Goal: Communication & Community: Answer question/provide support

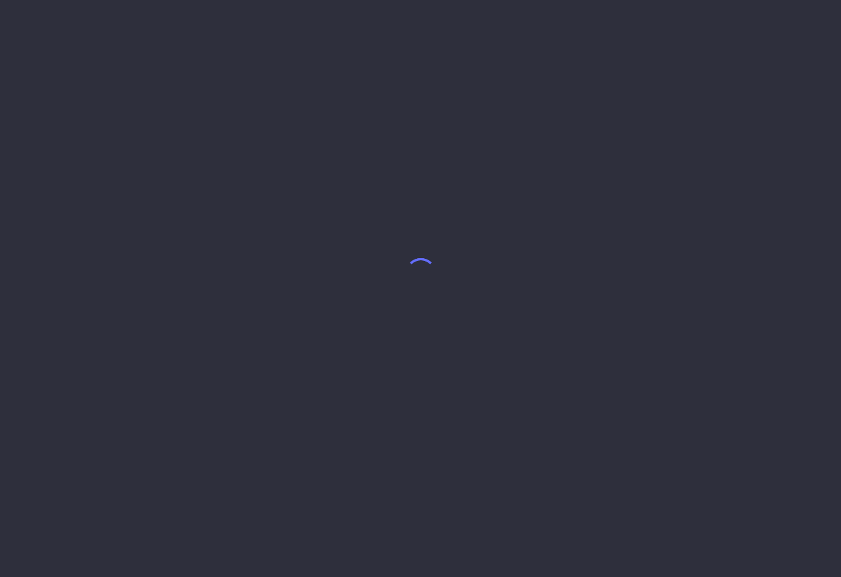
select select "8"
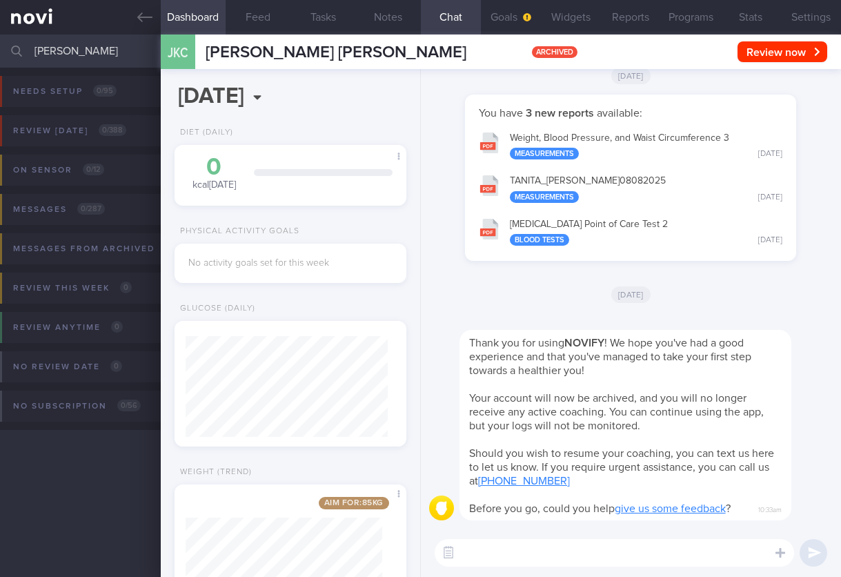
scroll to position [118, 197]
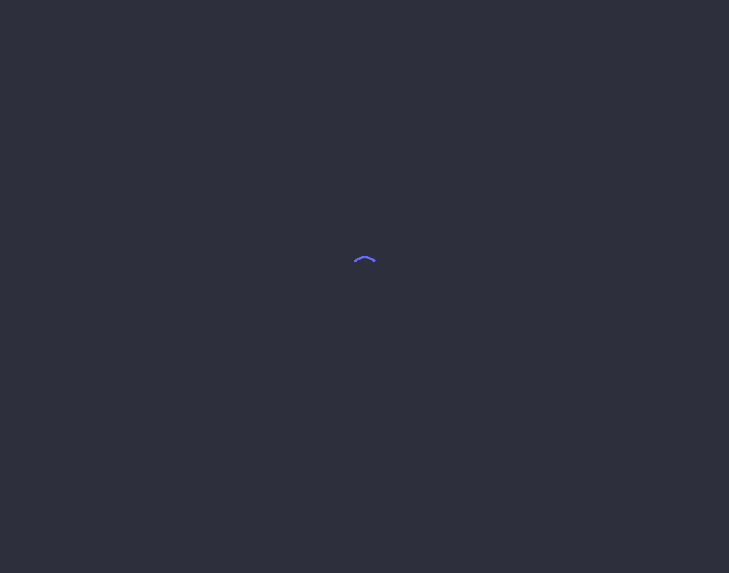
select select "7"
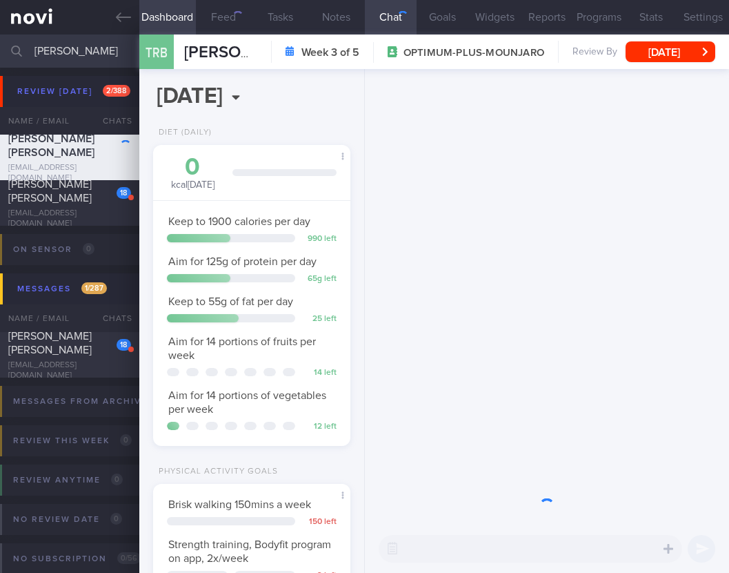
scroll to position [81, 162]
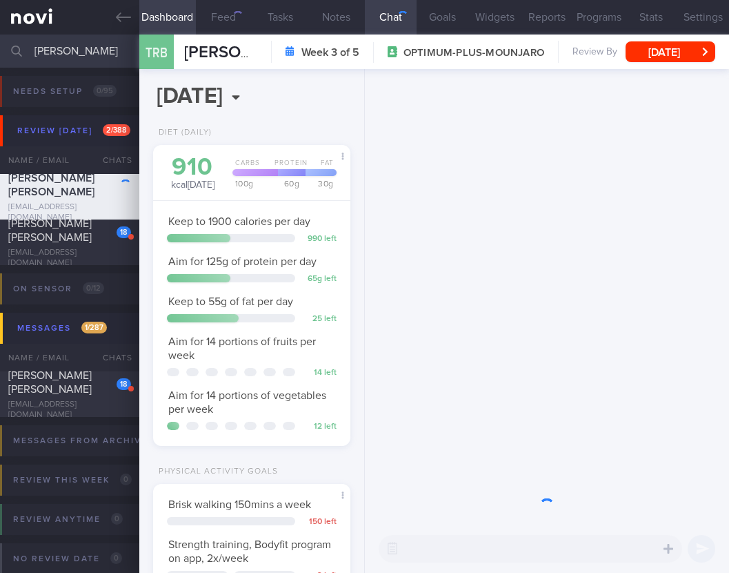
drag, startPoint x: 76, startPoint y: 48, endPoint x: 8, endPoint y: 48, distance: 67.6
click at [9, 48] on div "[PERSON_NAME] Assigned patients Assigned patients All active patients Archived …" at bounding box center [364, 51] width 729 height 33
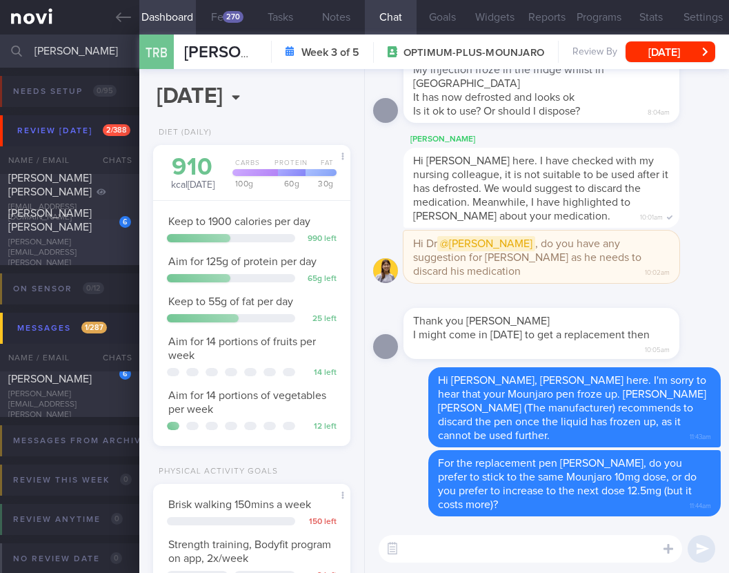
type input "[PERSON_NAME]"
click at [68, 234] on div "[PERSON_NAME] [PERSON_NAME]" at bounding box center [67, 220] width 119 height 28
select select "8"
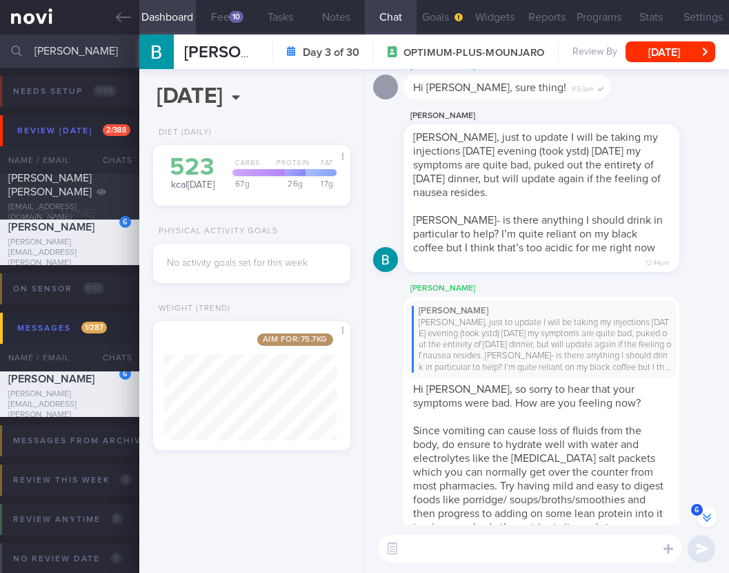
scroll to position [-170, 0]
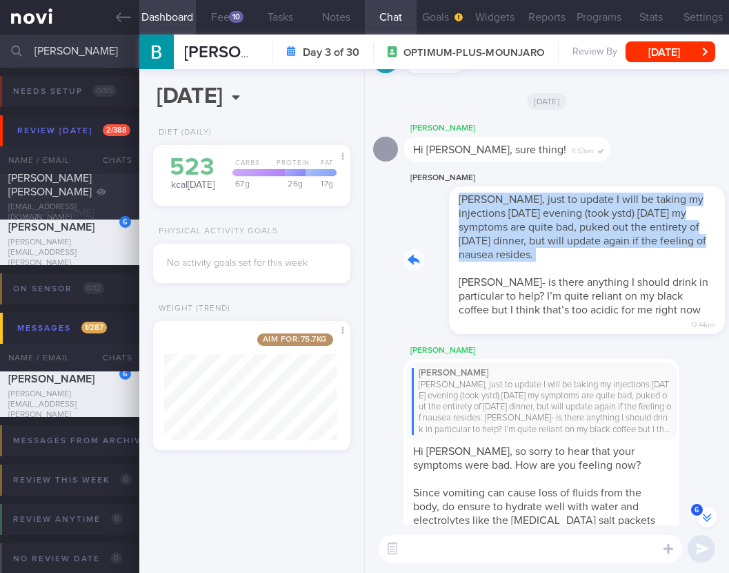
drag, startPoint x: 545, startPoint y: 262, endPoint x: 726, endPoint y: 273, distance: 181.2
click at [610, 260] on div "[PERSON_NAME] [PERSON_NAME], just to update I will be taking my injections [DAT…" at bounding box center [562, 252] width 317 height 165
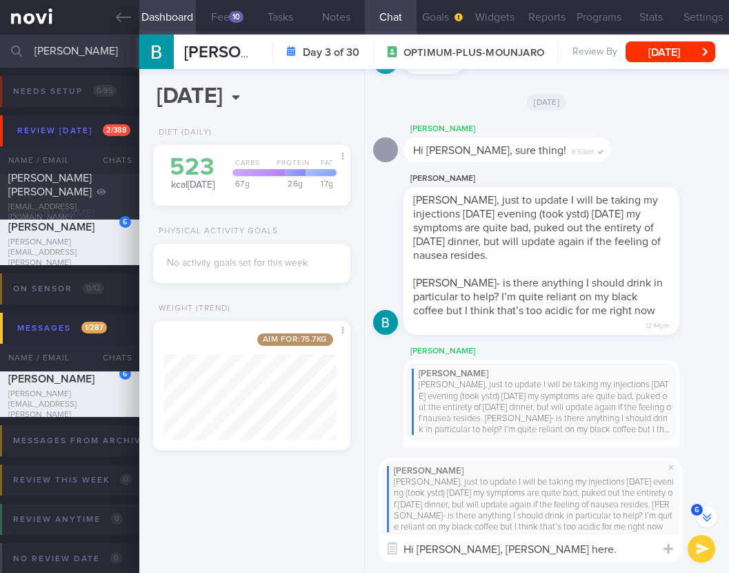
scroll to position [-216, 0]
click at [575, 551] on textarea "Hi [PERSON_NAME], [PERSON_NAME] here. I'm sory" at bounding box center [531, 549] width 304 height 28
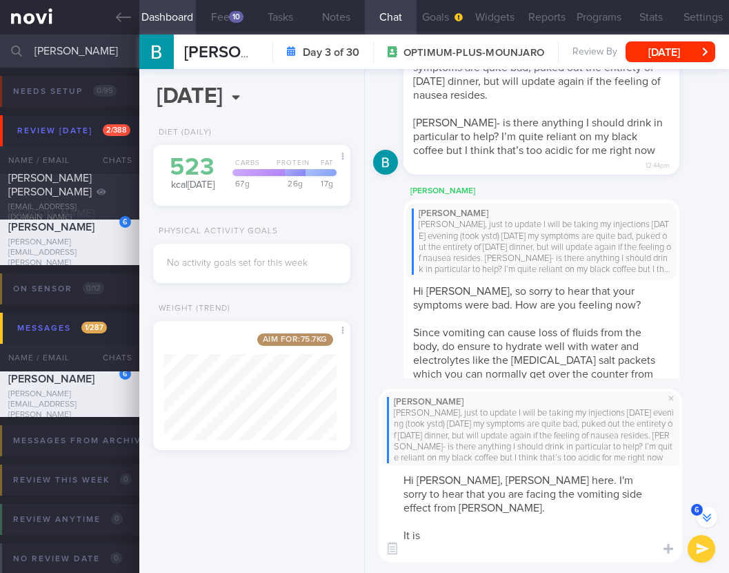
scroll to position [0, 0]
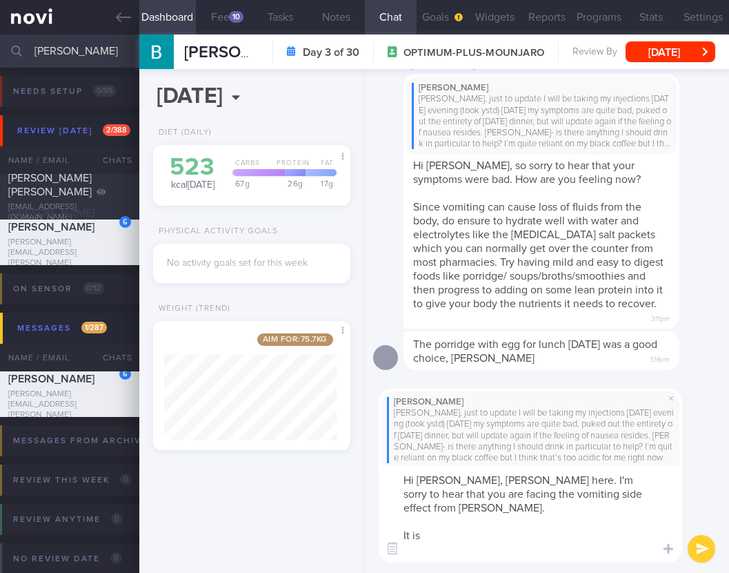
drag, startPoint x: 443, startPoint y: 531, endPoint x: 357, endPoint y: 535, distance: 85.7
click at [357, 535] on div "Dashboard Feed 10 Tasks Notes Chat 6 Goals Widgets Reports Programs Stats Setti…" at bounding box center [434, 304] width 590 height 538
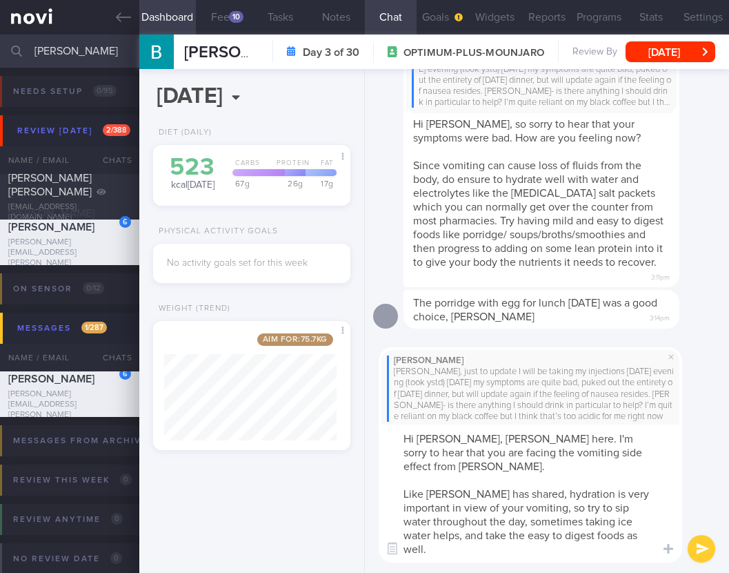
scroll to position [12, 0]
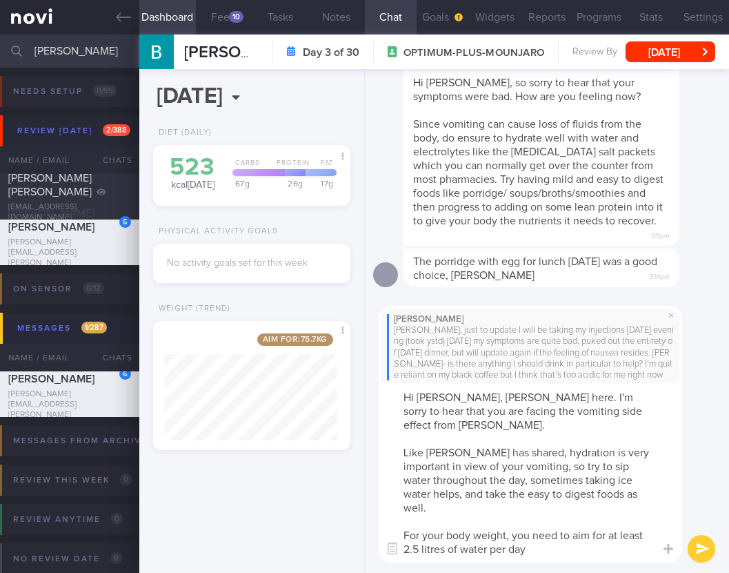
type textarea "Hi [PERSON_NAME], [PERSON_NAME] here. I'm sorry to hear that you are facing the…"
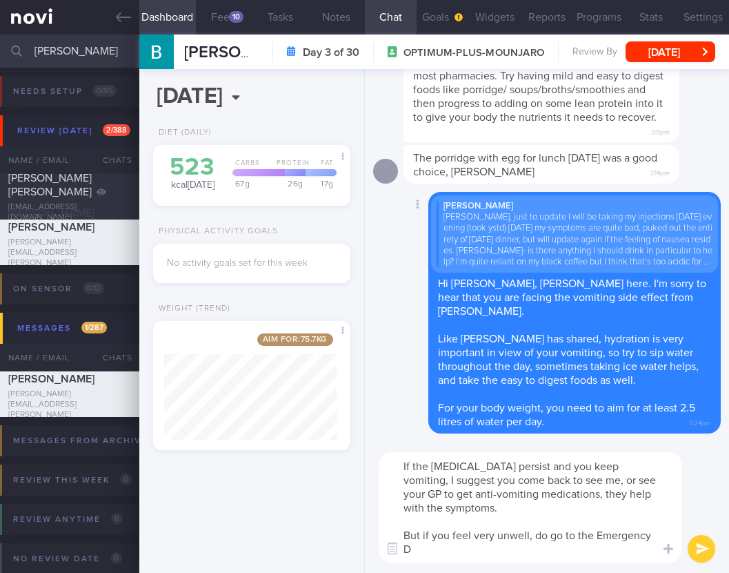
scroll to position [0, 0]
type textarea "If the [MEDICAL_DATA] persist and you keep vomiting, I suggest you come back to…"
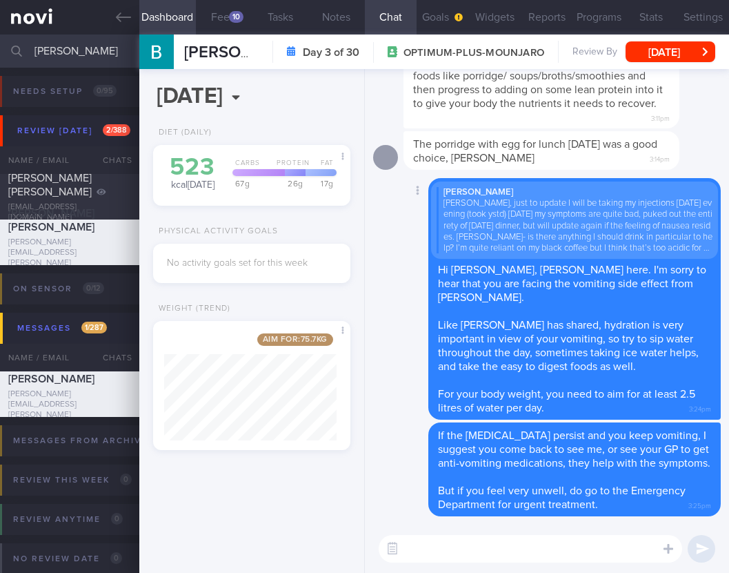
paste textarea "Perhaps starting the injection at Mounjaro 5mg was too ambitious, and we should…"
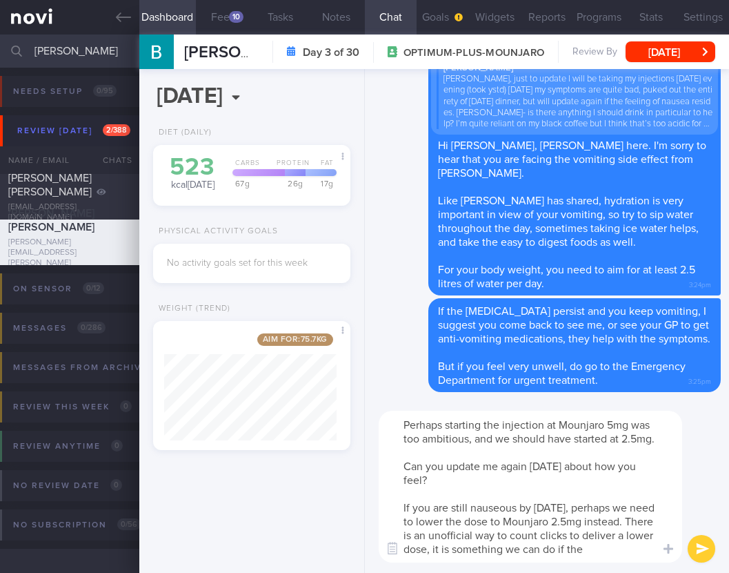
scroll to position [14, 0]
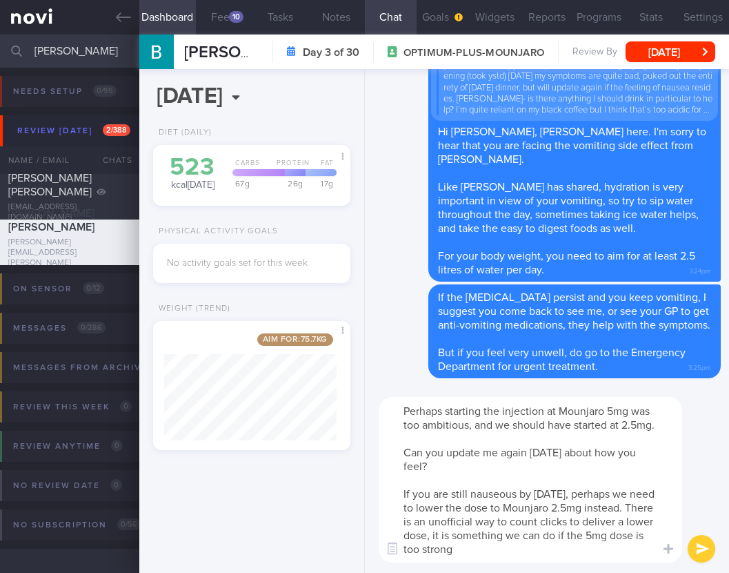
type textarea "Perhaps starting the injection at Mounjaro 5mg was too ambitious, and we should…"
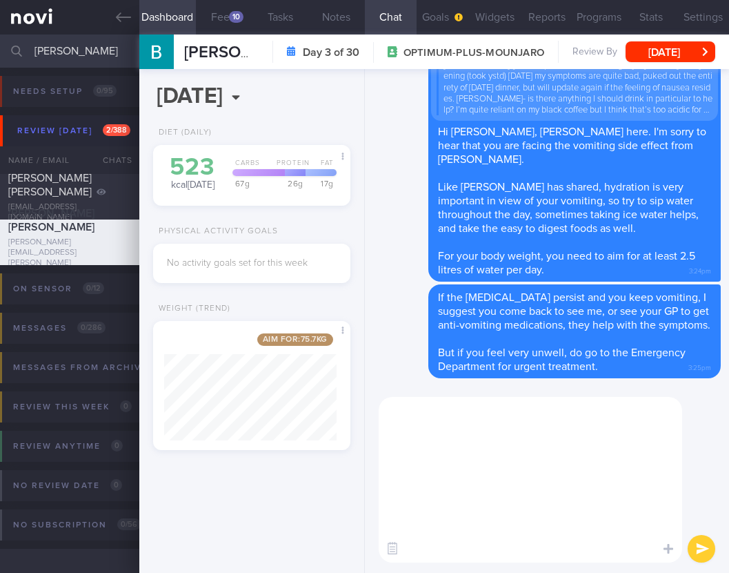
scroll to position [0, 0]
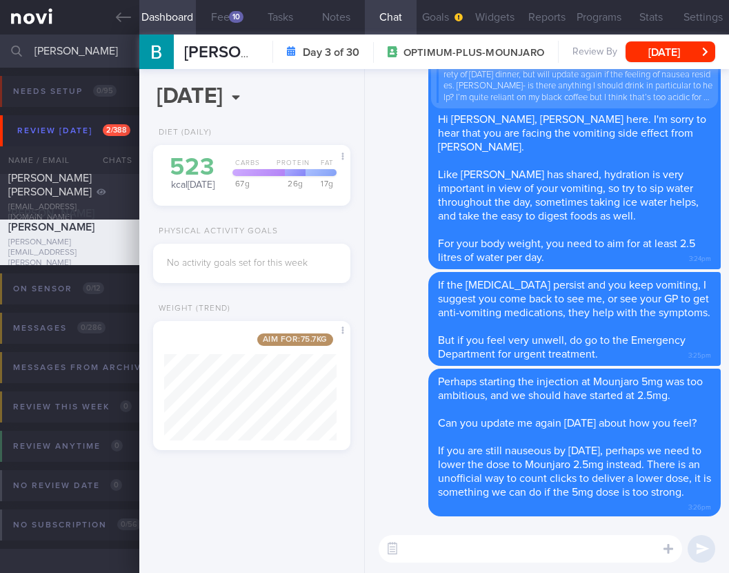
paste textarea "To reduce nausea, you can try the following: - avoiding oily/fatty foods as the…"
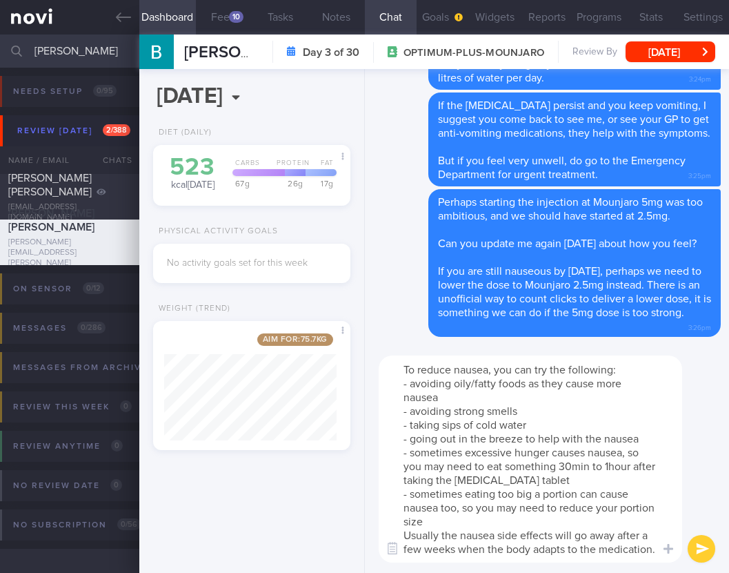
click at [489, 366] on textarea "To reduce nausea, you can try the following: - avoiding oily/fatty foods as the…" at bounding box center [531, 458] width 304 height 207
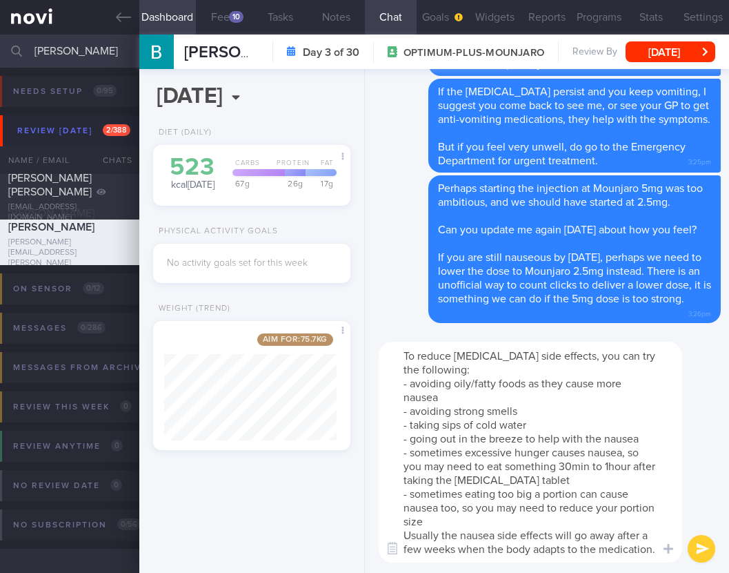
drag, startPoint x: 574, startPoint y: 475, endPoint x: 563, endPoint y: 467, distance: 14.2
click at [561, 466] on textarea "To reduce [MEDICAL_DATA] side effects, you can try the following: - avoiding oi…" at bounding box center [531, 452] width 304 height 221
drag, startPoint x: 496, startPoint y: 522, endPoint x: 585, endPoint y: 518, distance: 89.1
click at [496, 522] on textarea "To reduce [MEDICAL_DATA] side effects, you can try the following: - avoiding oi…" at bounding box center [531, 452] width 304 height 221
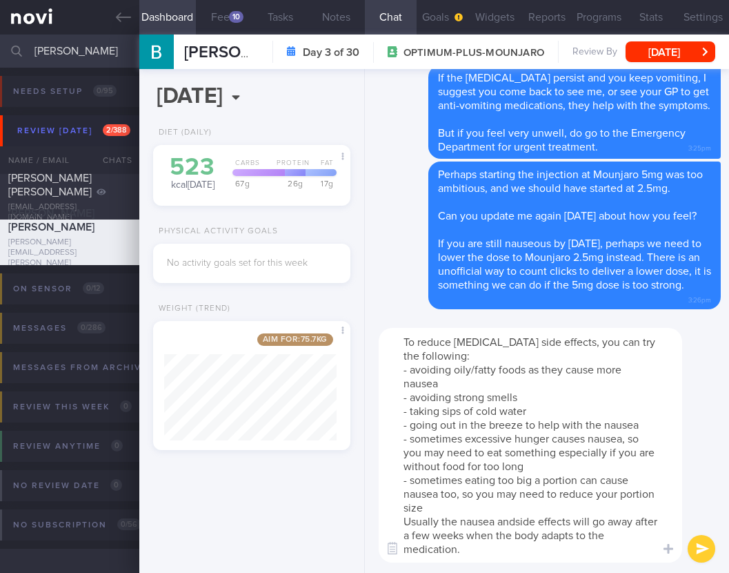
scroll to position [0, 0]
click at [496, 529] on textarea "To reduce [MEDICAL_DATA] side effects, you can try the following: - avoiding oi…" at bounding box center [531, 445] width 304 height 235
click at [467, 535] on textarea "To reduce [MEDICAL_DATA] side effects, you can try the following: - avoiding oi…" at bounding box center [531, 445] width 304 height 235
click at [468, 535] on textarea "To reduce [MEDICAL_DATA] side effects, you can try the following: - avoiding oi…" at bounding box center [531, 445] width 304 height 235
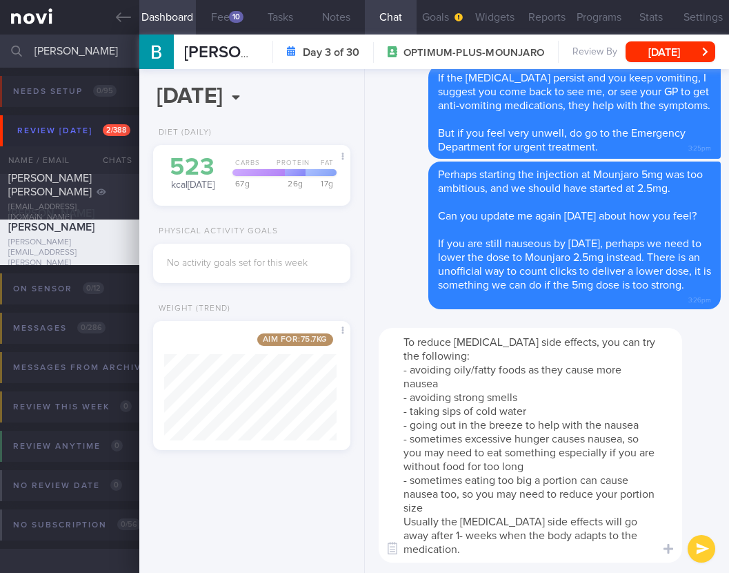
type textarea "To reduce [MEDICAL_DATA] side effects, you can try the following: - avoiding oi…"
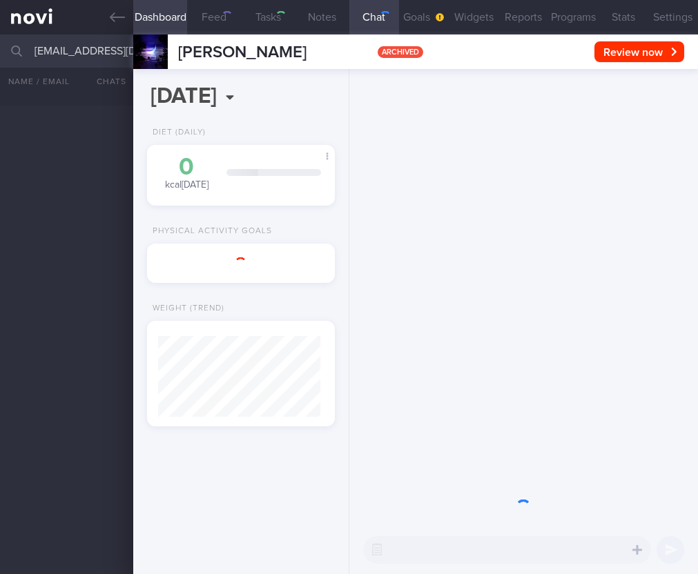
select select "8"
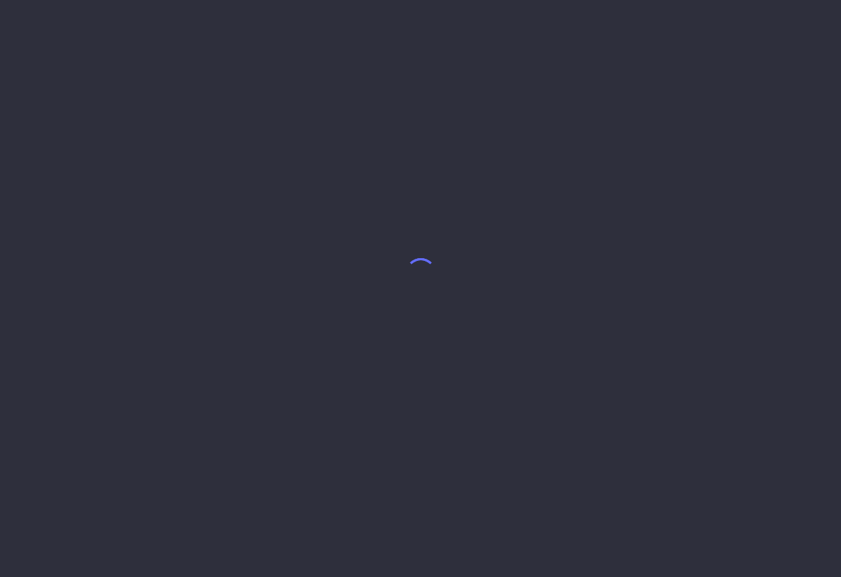
select select "8"
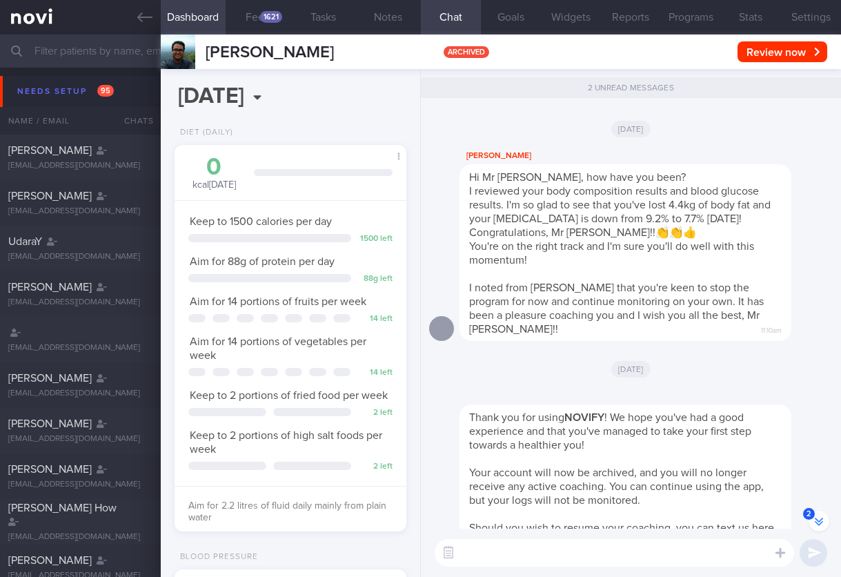
scroll to position [-75, 0]
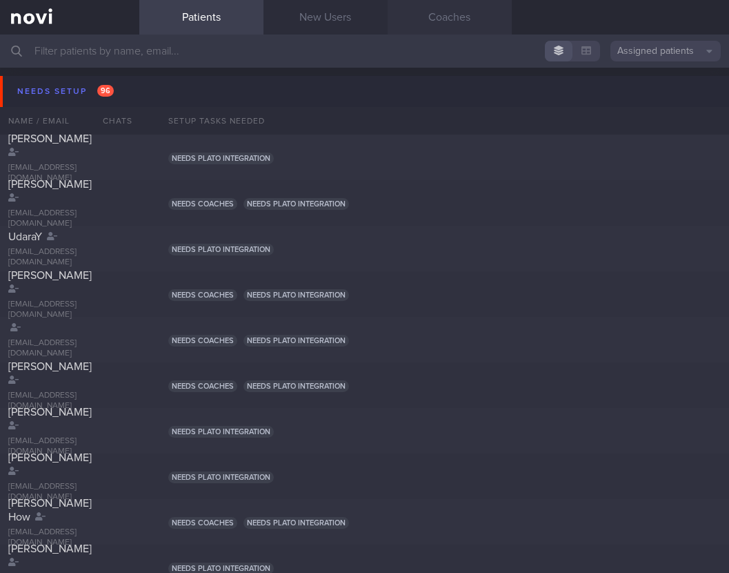
click at [479, 12] on link "Coaches" at bounding box center [450, 17] width 124 height 35
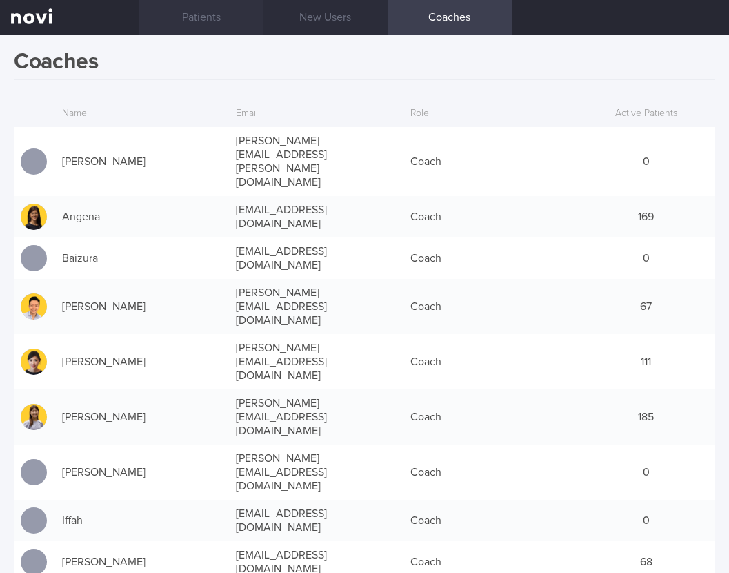
click at [231, 16] on link "Patients" at bounding box center [201, 17] width 124 height 35
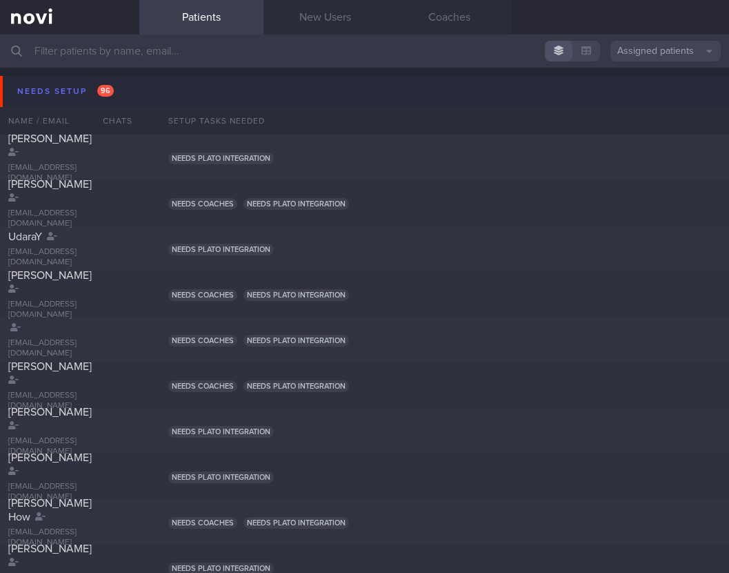
click at [101, 95] on span "96" at bounding box center [105, 91] width 17 height 12
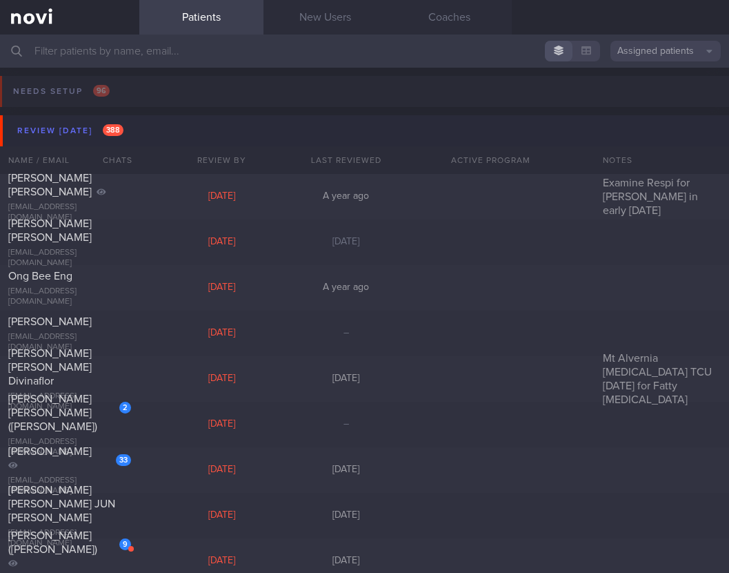
click at [135, 132] on button "Review today 388" at bounding box center [367, 130] width 734 height 31
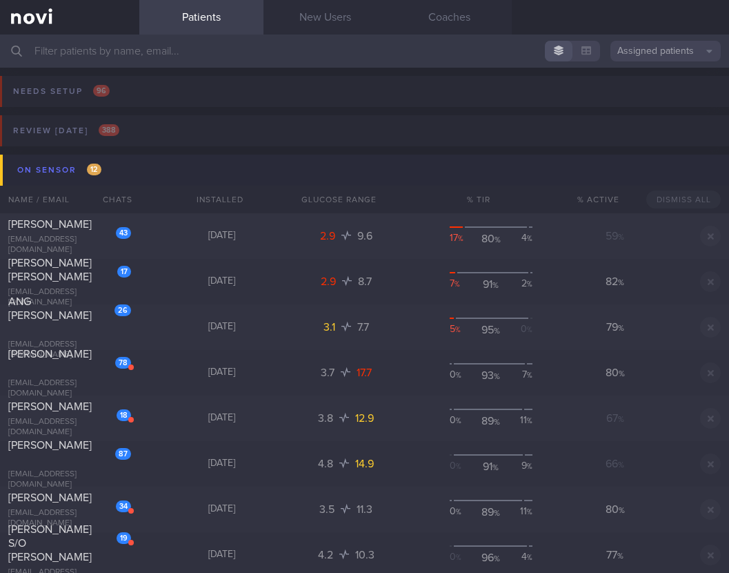
click at [146, 161] on button "On sensor 12" at bounding box center [367, 170] width 734 height 31
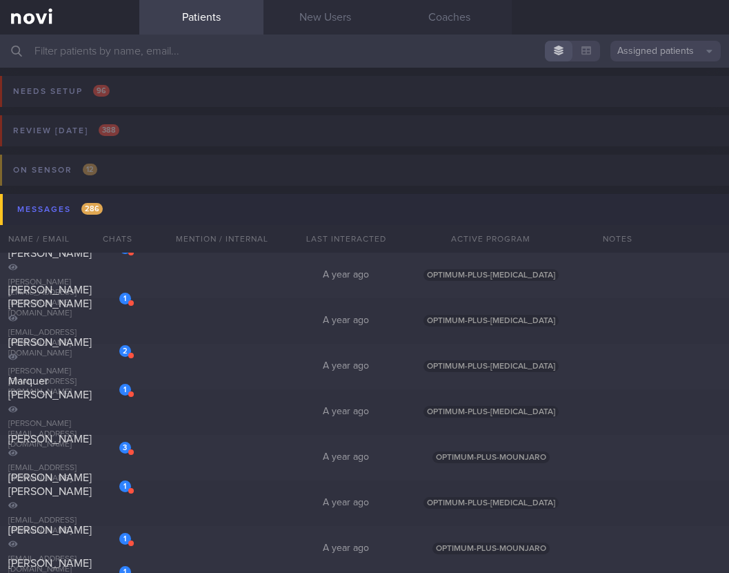
click at [182, 206] on button "Messages 286" at bounding box center [367, 209] width 734 height 31
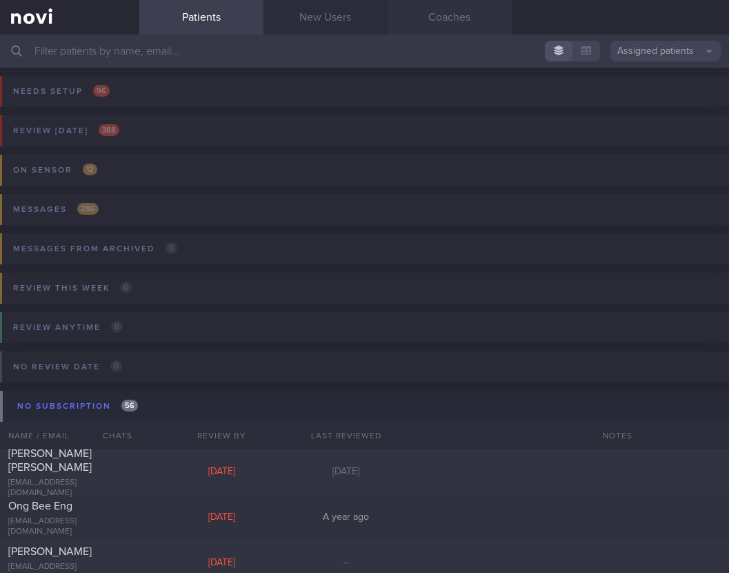
click at [429, 17] on link "Coaches" at bounding box center [450, 17] width 124 height 35
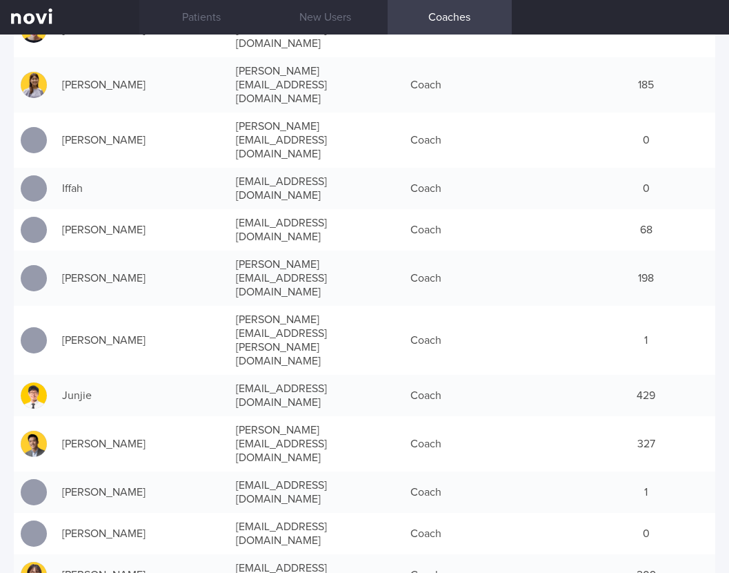
scroll to position [261, 0]
